Goal: Check status: Check status

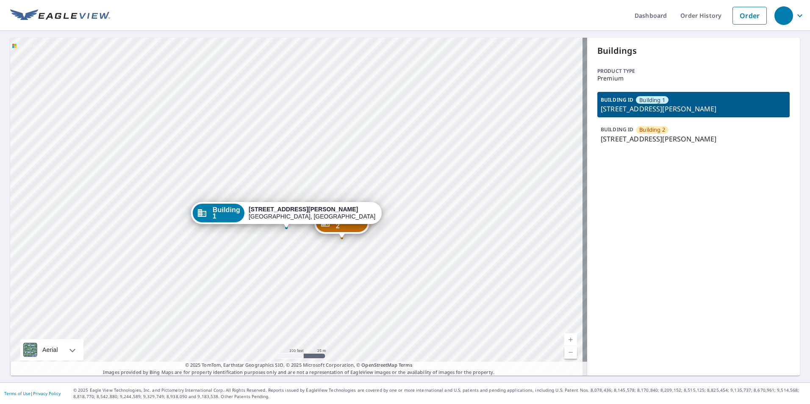
click at [685, 126] on div "BUILDING ID Building 2 417 Holcomb Street, Springdale, AR, 72764" at bounding box center [693, 134] width 192 height 25
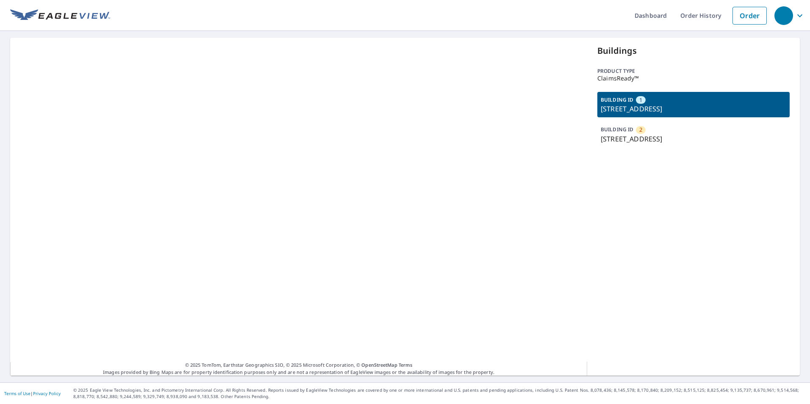
click at [667, 133] on div "BUILDING ID [GEOGRAPHIC_DATA][STREET_ADDRESS]" at bounding box center [693, 134] width 192 height 25
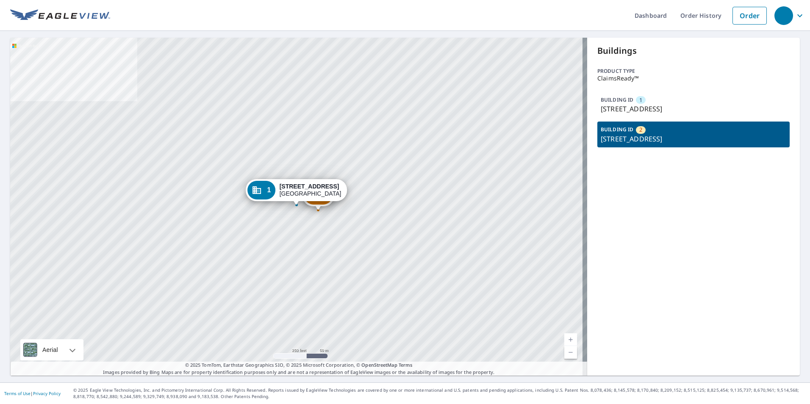
click at [662, 106] on p "[STREET_ADDRESS]" at bounding box center [694, 109] width 186 height 10
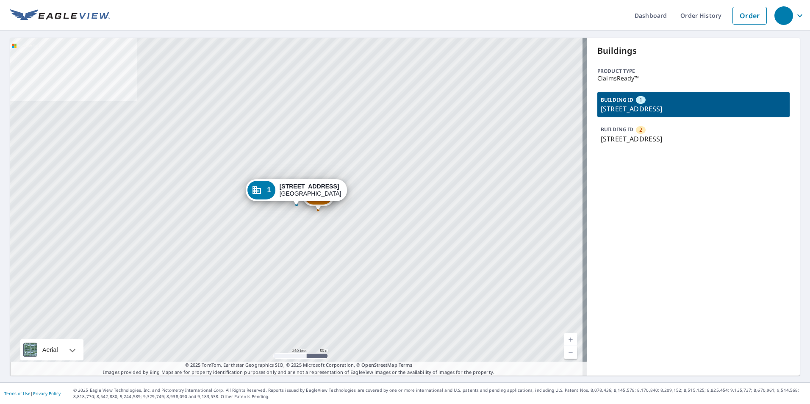
click at [646, 134] on p "[STREET_ADDRESS]" at bounding box center [694, 139] width 186 height 10
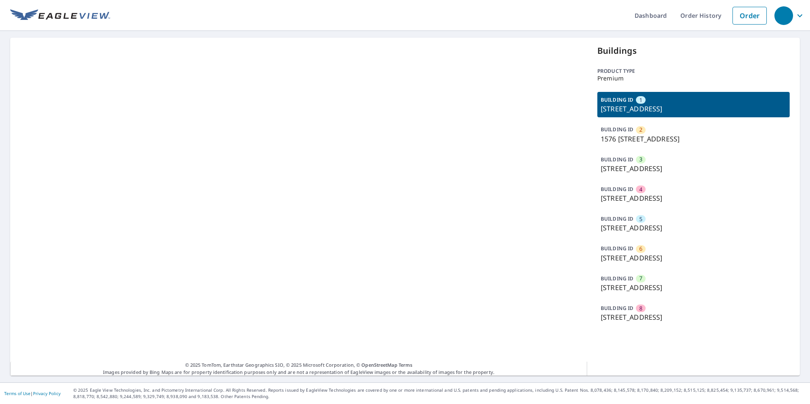
click at [662, 137] on p "1576 93 ST SW, CALGARY, AB, T3H0P3" at bounding box center [694, 139] width 186 height 10
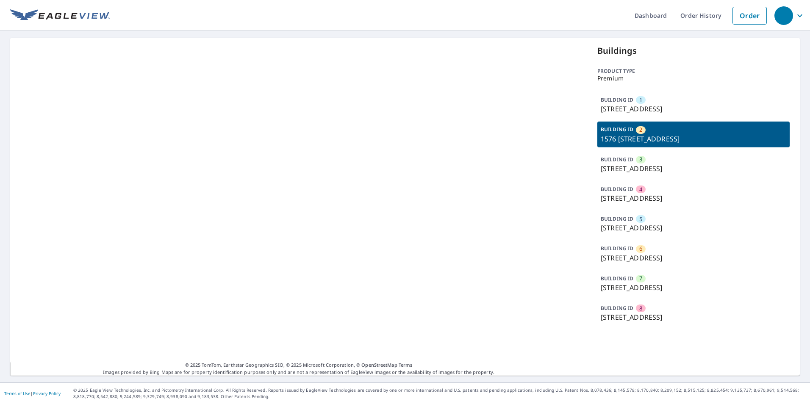
click at [646, 107] on p "1594 93 ST SW, CALGARY, AB, T3H0P3" at bounding box center [694, 109] width 186 height 10
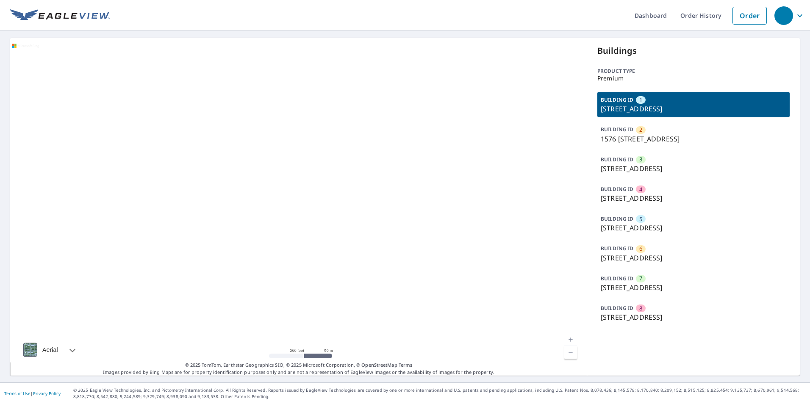
click at [647, 130] on div "BUILDING ID 2 1576 93 ST SW, CALGARY, AB, T3H0P3" at bounding box center [693, 134] width 192 height 25
